Goal: Find specific page/section: Find specific page/section

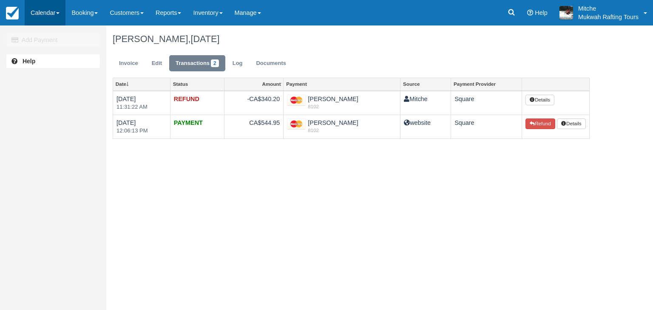
click at [60, 11] on link "Calendar" at bounding box center [45, 13] width 41 height 26
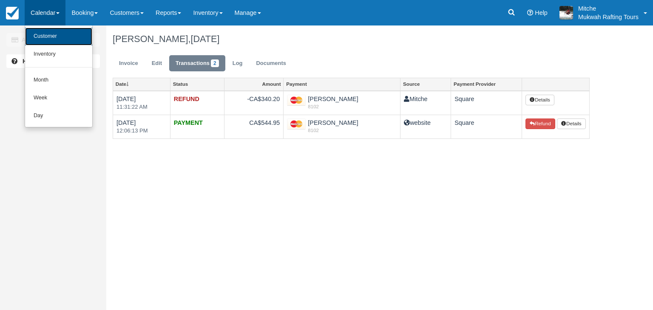
click at [63, 37] on link "Customer" at bounding box center [58, 37] width 67 height 18
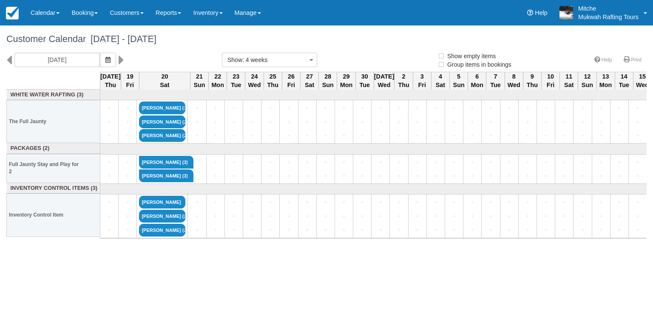
select select
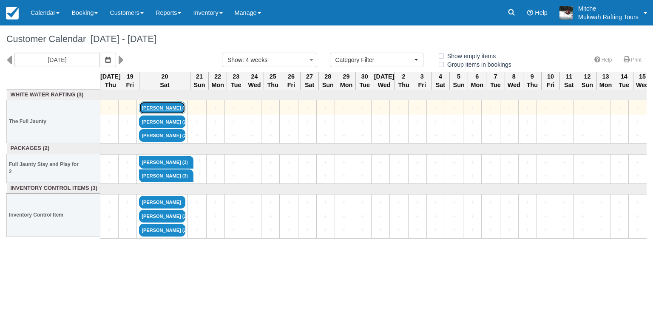
click at [164, 107] on link "[PERSON_NAME] (3)" at bounding box center [162, 108] width 46 height 13
